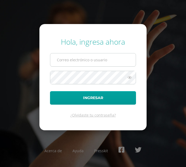
type input "[EMAIL_ADDRESS][DOMAIN_NAME]"
click at [95, 61] on input "[EMAIL_ADDRESS][DOMAIN_NAME]" at bounding box center [92, 59] width 85 height 13
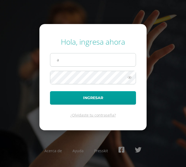
type input "[EMAIL_ADDRESS][DOMAIN_NAME]"
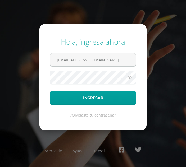
click at [50, 91] on button "Ingresar" at bounding box center [93, 97] width 86 height 13
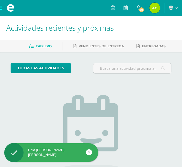
click at [153, 12] on img at bounding box center [154, 8] width 11 height 11
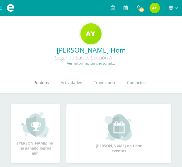
click at [48, 81] on span "Punteos" at bounding box center [41, 83] width 15 height 6
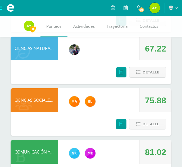
scroll to position [289, 0]
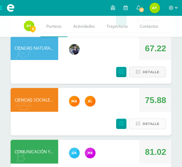
click at [152, 122] on span "Detalle" at bounding box center [150, 124] width 17 height 10
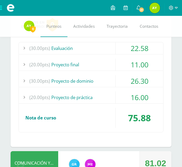
scroll to position [412, 0]
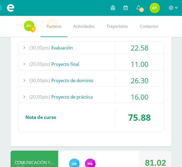
click at [113, 64] on div "(20.00pts) Proyecto final" at bounding box center [91, 64] width 144 height 12
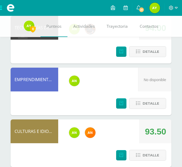
scroll to position [778, 0]
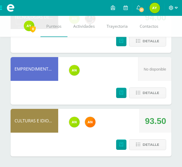
click at [173, 8] on span at bounding box center [173, 8] width 9 height 6
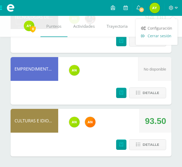
click at [161, 38] on span "Cerrar sesión" at bounding box center [159, 35] width 24 height 5
